Goal: Navigation & Orientation: Understand site structure

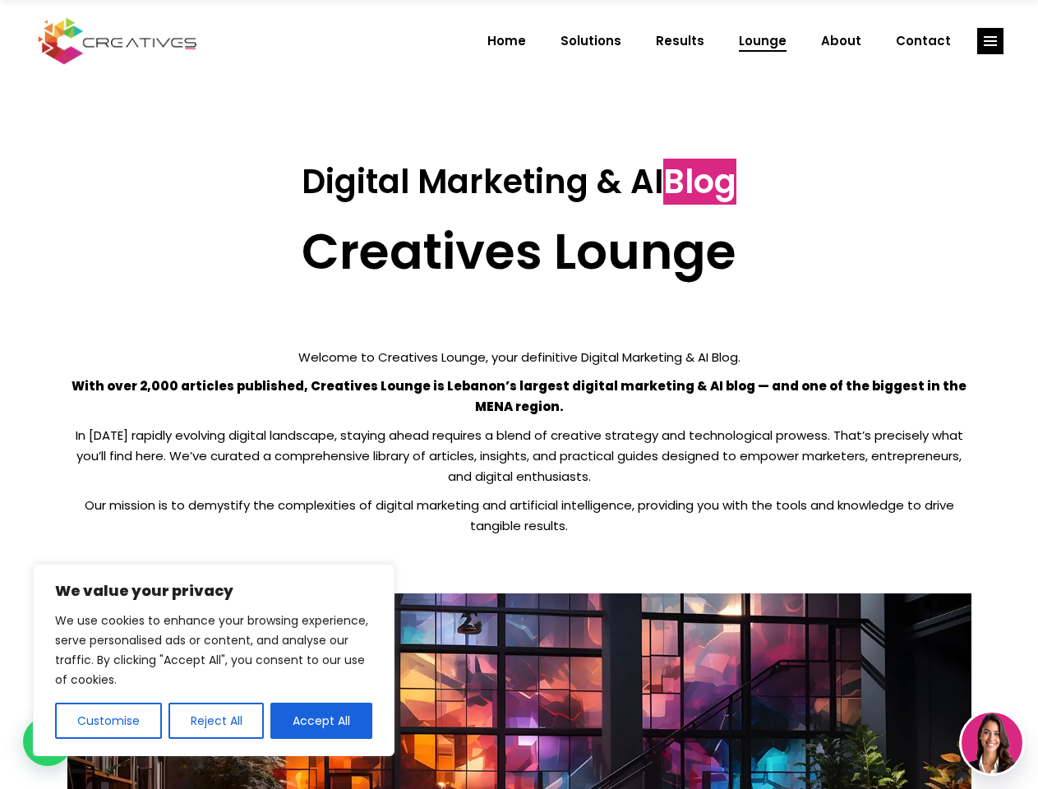
click at [519, 395] on p "With over 2,000 articles published, Creatives Lounge is Lebanon’s largest digit…" at bounding box center [519, 396] width 904 height 41
click at [108, 721] on button "Customise" at bounding box center [108, 721] width 107 height 36
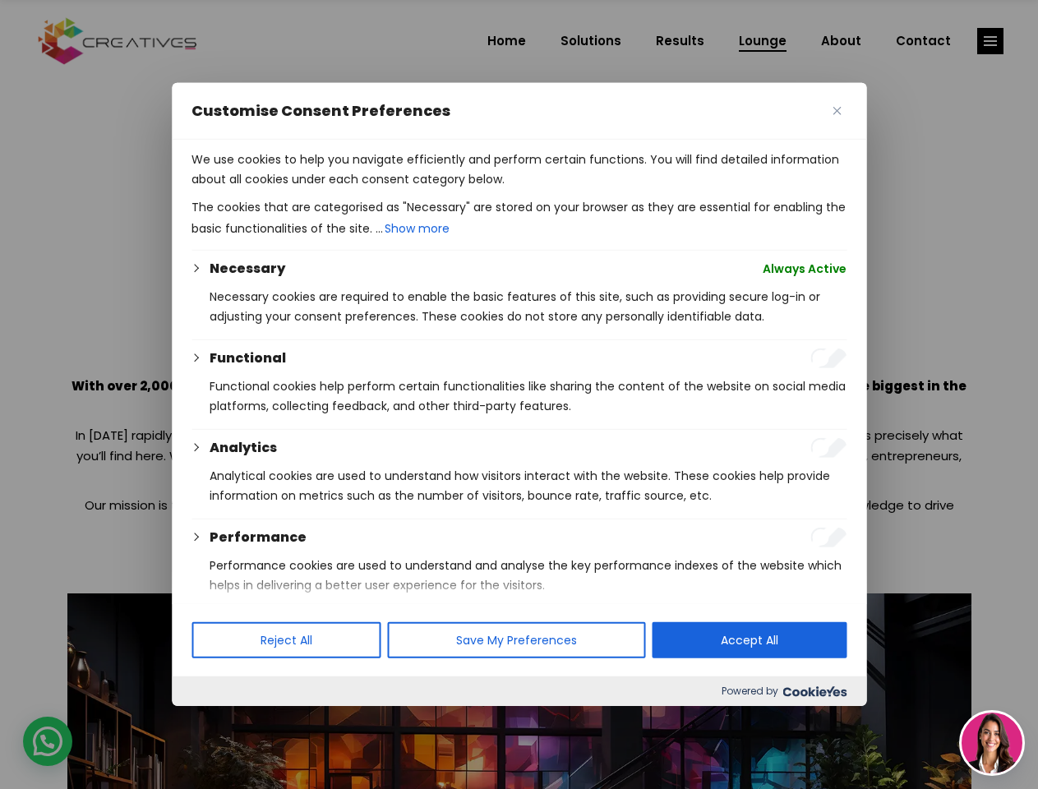
click at [215, 721] on div at bounding box center [519, 394] width 1038 height 789
click at [321, 189] on p "We use cookies to help you navigate efficiently and perform certain functions. …" at bounding box center [519, 169] width 655 height 39
click at [990, 41] on div at bounding box center [519, 394] width 1038 height 789
click at [992, 743] on img at bounding box center [992, 743] width 61 height 61
